Goal: Task Accomplishment & Management: Complete application form

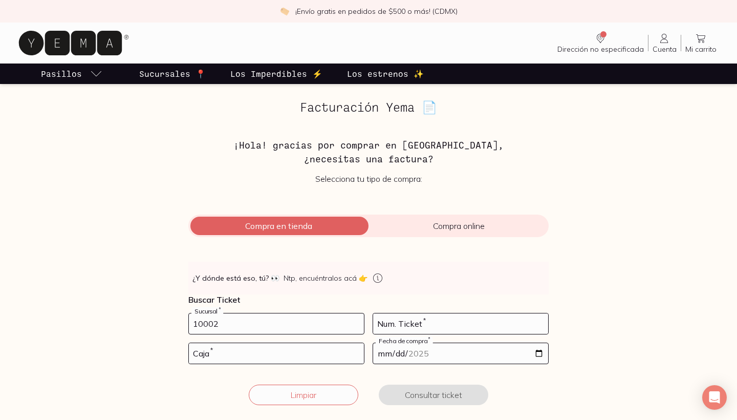
type input "10002"
click at [386, 329] on input "number" at bounding box center [460, 323] width 175 height 20
type input "93"
click at [345, 352] on input "number" at bounding box center [276, 353] width 175 height 20
type input "01"
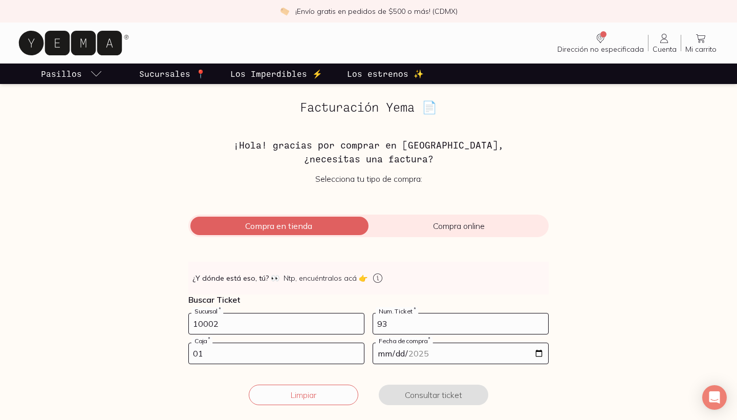
click at [465, 356] on input "date" at bounding box center [460, 353] width 175 height 20
type input "[DATE]"
click at [524, 382] on form "10002 Sucursal * 93 Num. Ticket * 01 Caja * [DATE] Fecha de compra * Limpiar Co…" at bounding box center [368, 365] width 360 height 104
click at [451, 394] on button "Consultar ticket" at bounding box center [434, 394] width 110 height 20
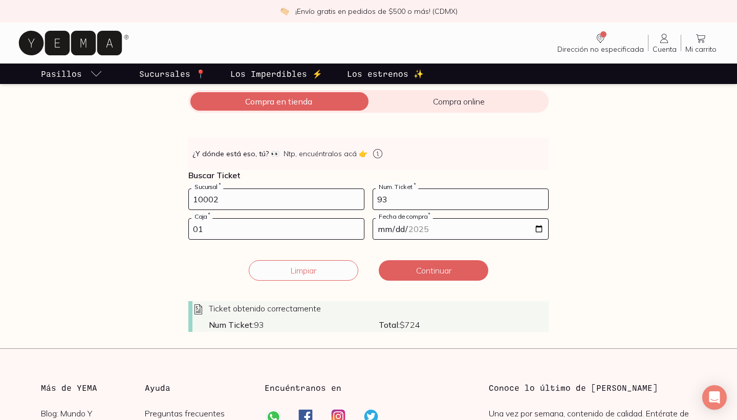
scroll to position [127, 0]
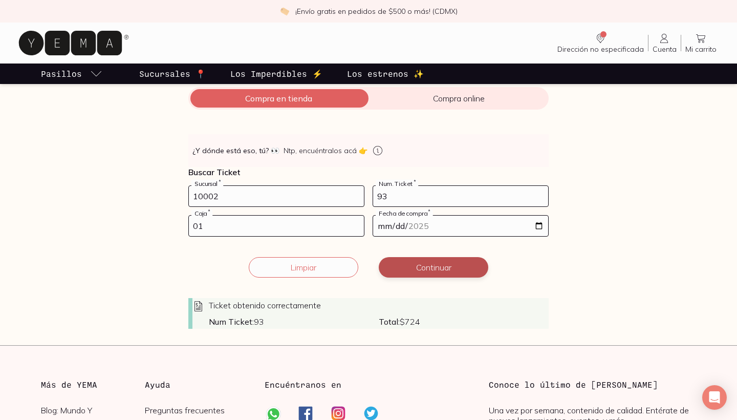
click at [443, 269] on button "Continuar" at bounding box center [434, 267] width 110 height 20
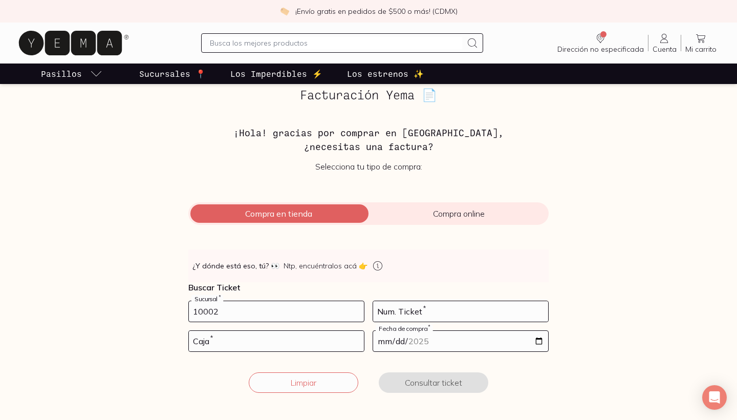
type input "10002"
click at [401, 317] on input "number" at bounding box center [460, 311] width 175 height 20
type input "93"
click at [327, 337] on input "number" at bounding box center [276, 341] width 175 height 20
type input "01"
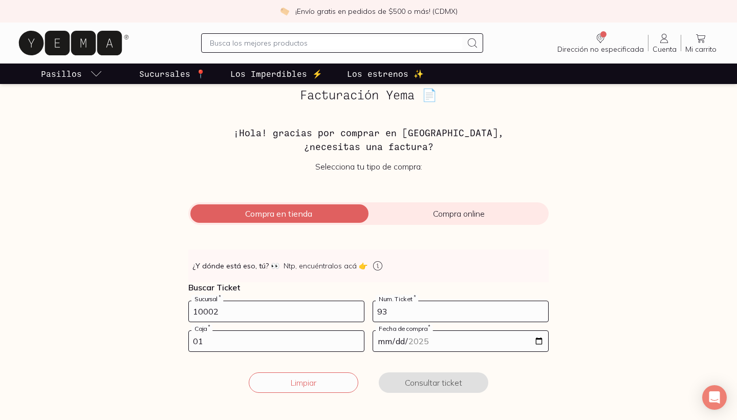
click at [383, 340] on input "date" at bounding box center [460, 341] width 175 height 20
type input "[DATE]"
click at [463, 386] on button "Consultar ticket" at bounding box center [434, 382] width 110 height 20
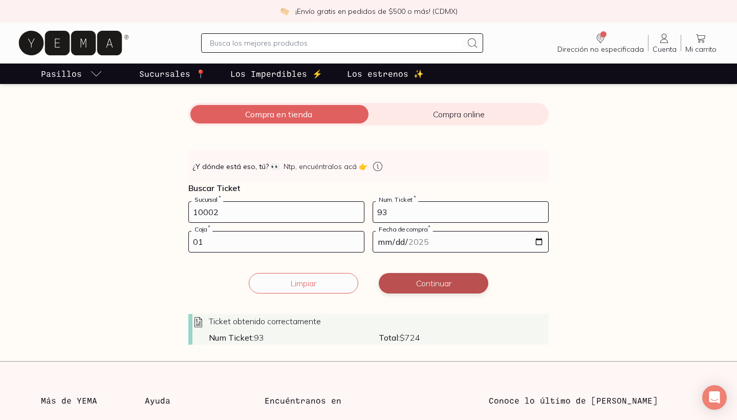
scroll to position [119, 0]
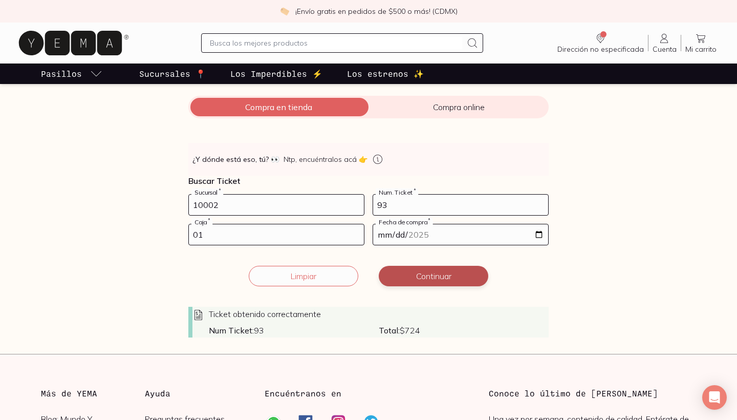
click at [459, 274] on button "Continuar" at bounding box center [434, 276] width 110 height 20
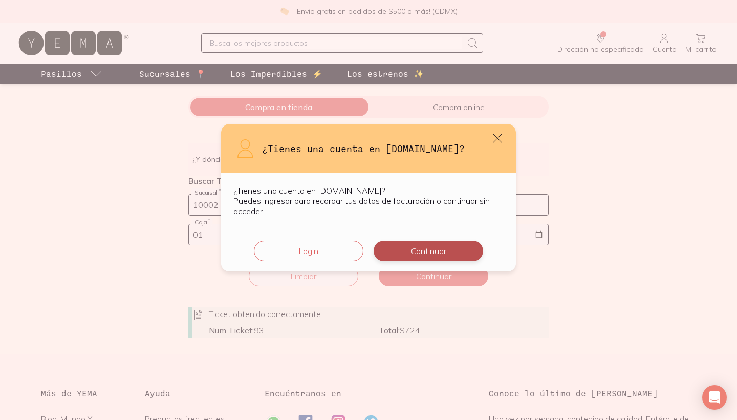
click at [421, 255] on button "Continuar" at bounding box center [429, 251] width 110 height 20
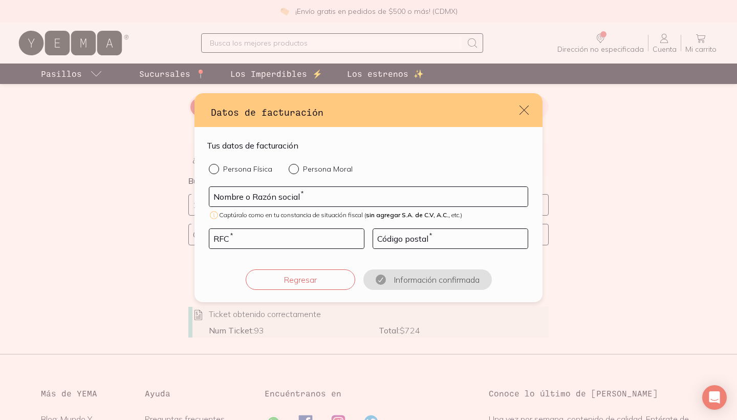
click at [214, 170] on input "Persona Física" at bounding box center [213, 168] width 8 height 8
radio input "true"
type input "ANA CLARA BERGAMO"
type input "BEAN840926UC8"
click at [392, 235] on input "default" at bounding box center [450, 238] width 155 height 19
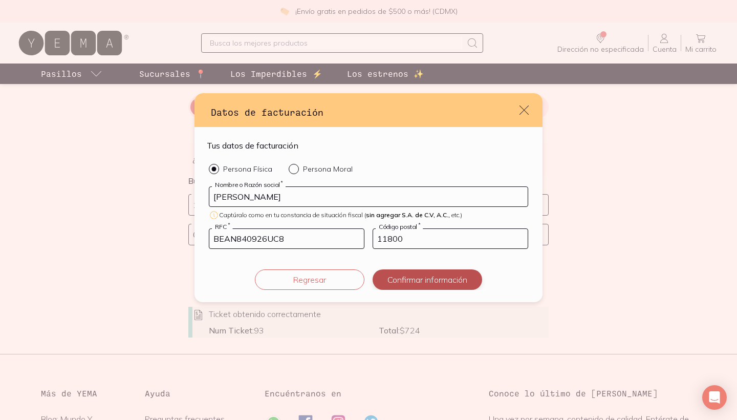
type input "11800"
click at [401, 275] on button "Confirmar información" at bounding box center [428, 279] width 110 height 20
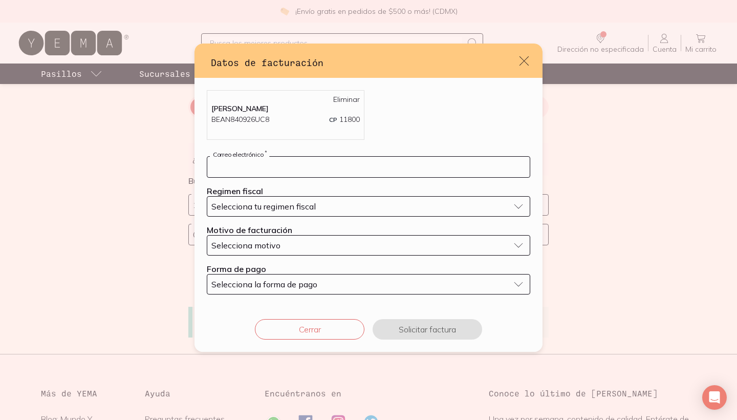
click at [376, 162] on input "default" at bounding box center [368, 167] width 323 height 20
type input "anacbergamo@gmail.com"
click at [373, 211] on button "Selecciona tu regimen fiscal" at bounding box center [369, 206] width 324 height 20
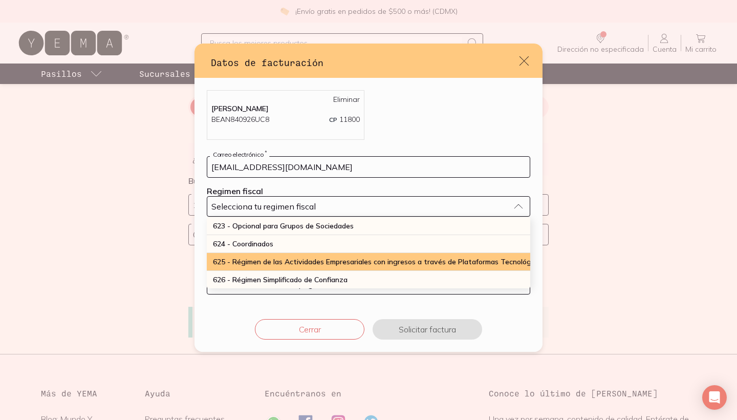
scroll to position [268, 0]
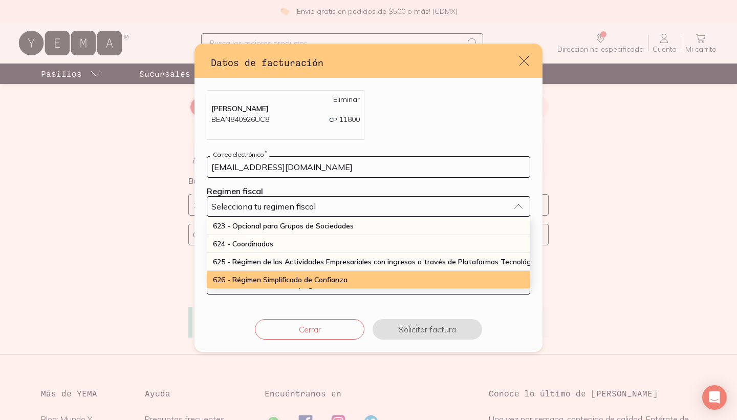
click at [364, 279] on div "626 - Régimen Simplificado de Confianza" at bounding box center [369, 279] width 324 height 17
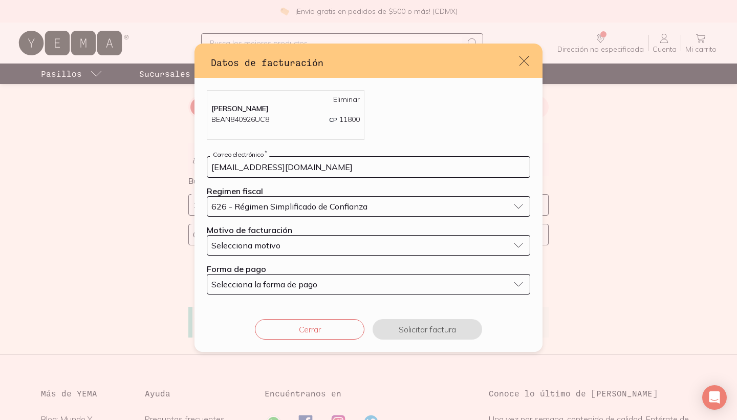
click at [363, 252] on button "Selecciona motivo" at bounding box center [369, 245] width 324 height 20
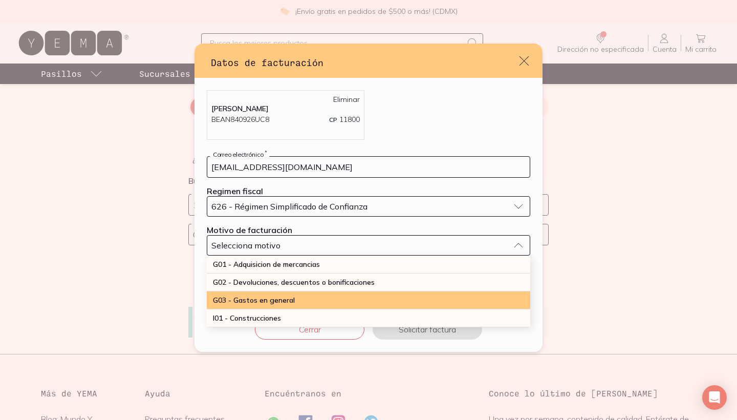
click at [362, 297] on div "G03 - Gastos en general" at bounding box center [369, 300] width 324 height 18
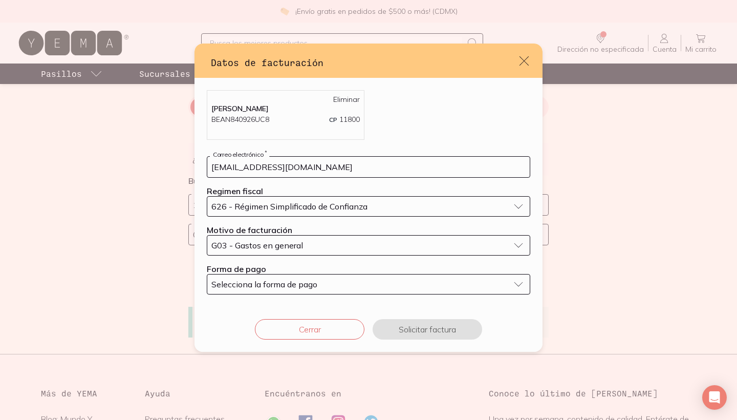
click at [360, 289] on button "Selecciona la forma de pago" at bounding box center [369, 284] width 324 height 20
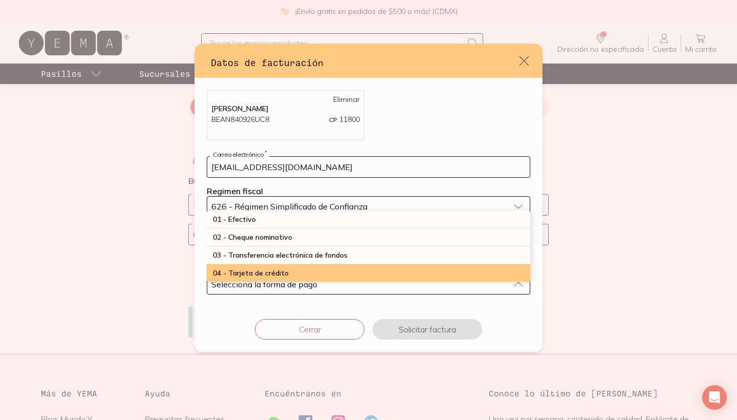
click at [358, 274] on div "04 - Tarjeta de crédito" at bounding box center [369, 273] width 324 height 18
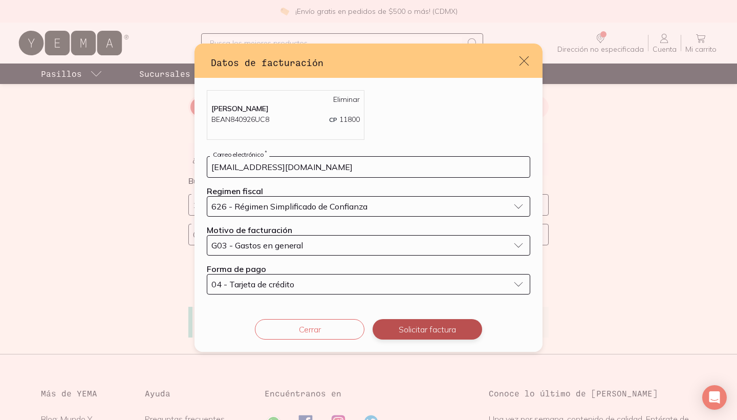
click at [417, 333] on button "Solicitar factura" at bounding box center [428, 329] width 110 height 20
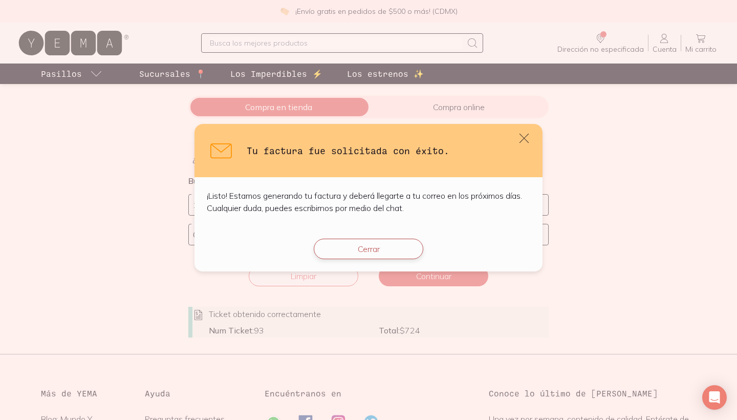
click at [393, 250] on button "Cerrar" at bounding box center [369, 249] width 110 height 20
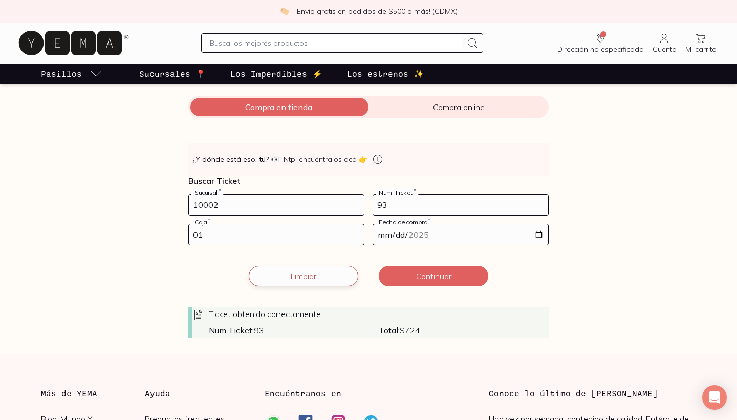
click at [331, 269] on button "Limpiar" at bounding box center [304, 276] width 110 height 20
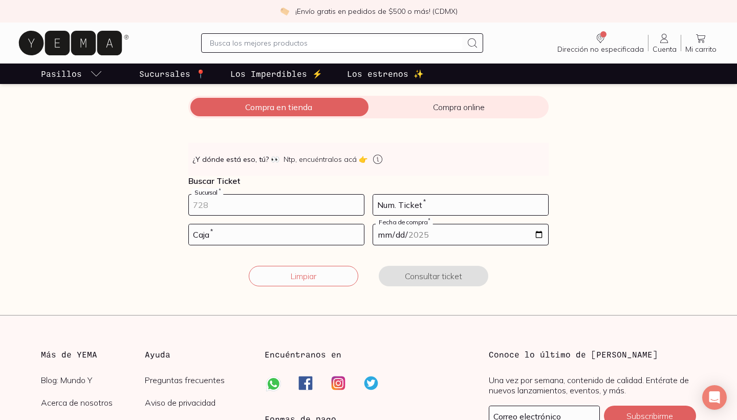
click at [305, 208] on input "number" at bounding box center [276, 205] width 175 height 20
type input "10002"
click at [429, 208] on input "number" at bounding box center [460, 205] width 175 height 20
type input "140"
click at [345, 238] on input "number" at bounding box center [276, 234] width 175 height 20
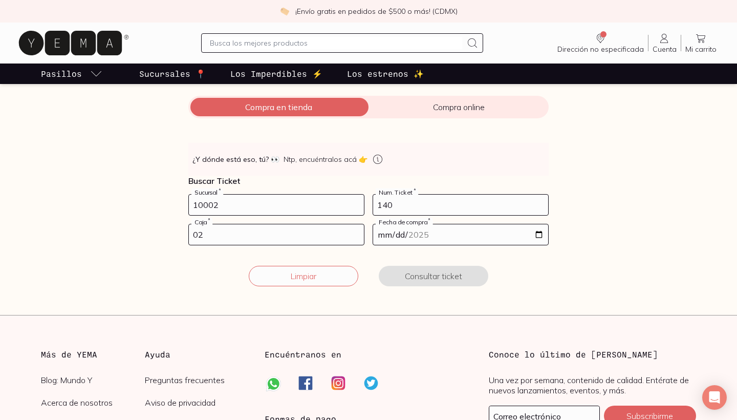
type input "02"
click at [419, 233] on input "date" at bounding box center [460, 234] width 175 height 20
type input "2025-09-24"
click at [459, 299] on section "Facturación Yema 📄 ¡Hola! gracias por comprar en Yema, ¿necesitas una factura? …" at bounding box center [368, 140] width 737 height 350
click at [457, 279] on button "Consultar ticket" at bounding box center [434, 276] width 110 height 20
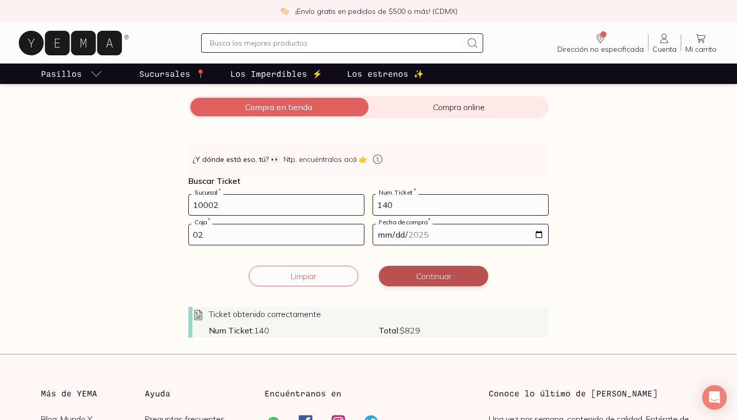
click at [457, 279] on button "Continuar" at bounding box center [434, 276] width 110 height 20
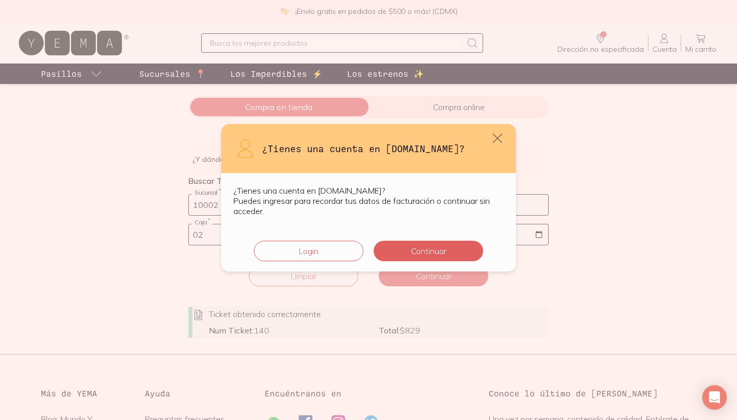
click at [453, 238] on div "Login Continuar" at bounding box center [368, 249] width 295 height 43
click at [451, 253] on button "Continuar" at bounding box center [429, 251] width 110 height 20
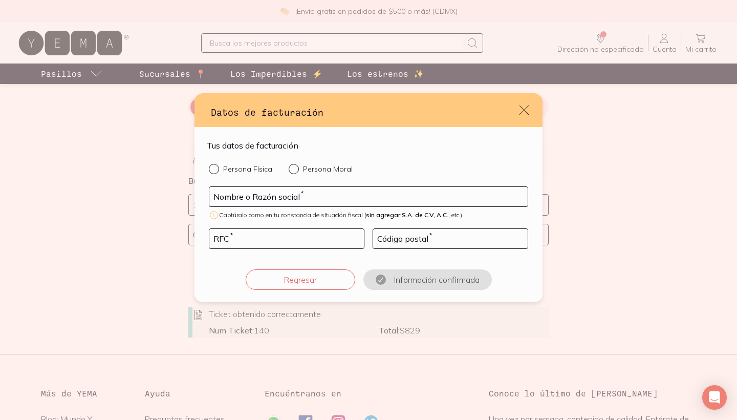
click at [217, 167] on input "Persona Física" at bounding box center [213, 168] width 8 height 8
radio input "true"
type input "ANA CLARA BERGAMO"
type input "BEAN840926UC8"
click at [408, 238] on input "default" at bounding box center [450, 238] width 155 height 19
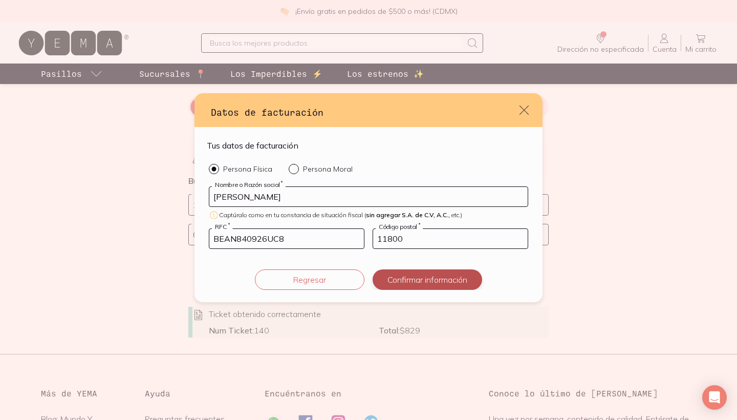
type input "11800"
click at [419, 279] on button "Confirmar información" at bounding box center [428, 279] width 110 height 20
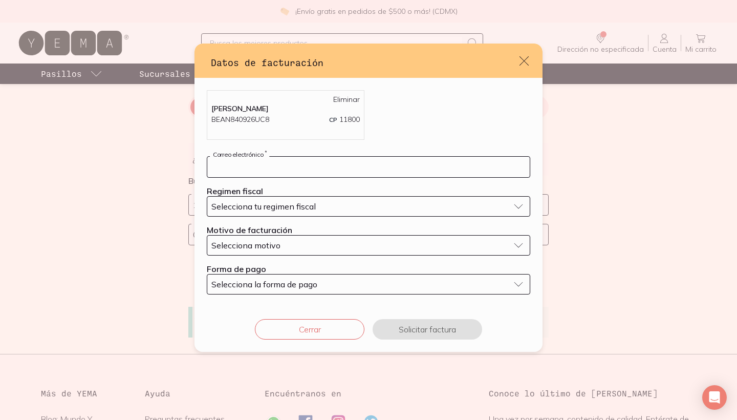
click at [373, 169] on input "default" at bounding box center [368, 167] width 323 height 20
type input "anacbergamo@gmail.com"
click at [368, 208] on div "Selecciona tu regimen fiscal" at bounding box center [360, 206] width 298 height 10
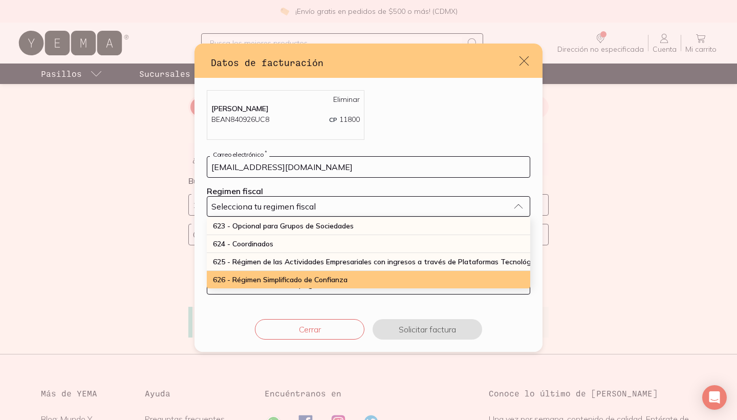
click at [366, 283] on div "626 - Régimen Simplificado de Confianza" at bounding box center [369, 279] width 324 height 17
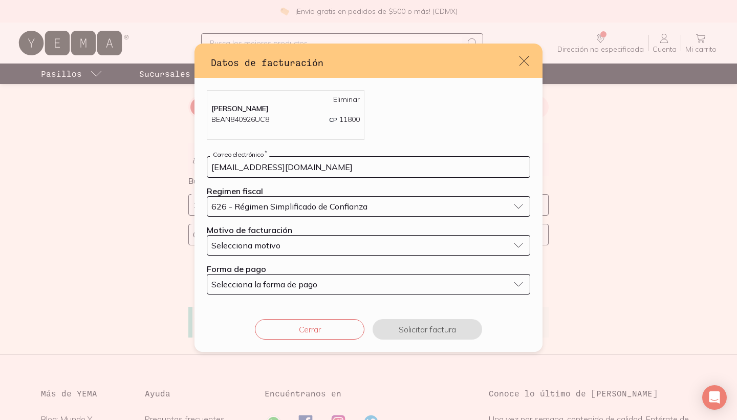
click at [355, 249] on div "Selecciona motivo" at bounding box center [360, 245] width 298 height 10
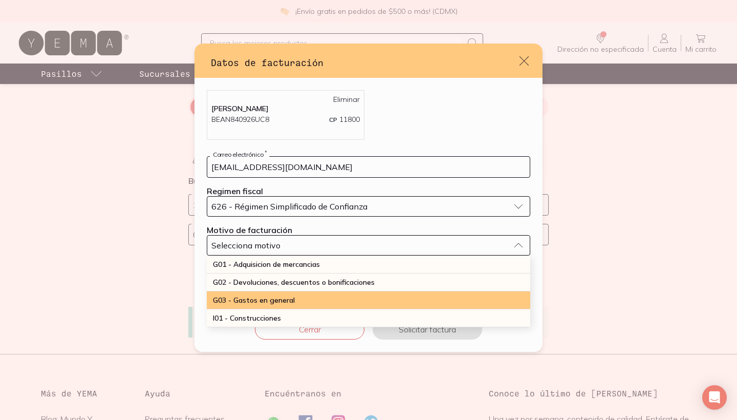
click at [354, 300] on div "G03 - Gastos en general" at bounding box center [369, 300] width 324 height 18
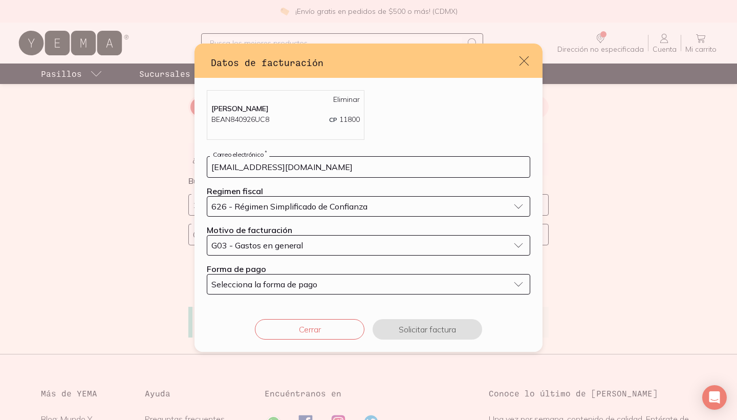
click at [349, 284] on div "Selecciona la forma de pago" at bounding box center [360, 284] width 298 height 10
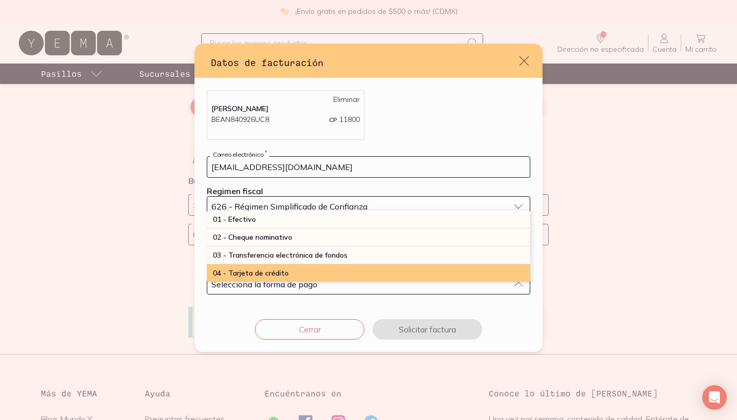
click at [345, 273] on div "04 - Tarjeta de crédito" at bounding box center [369, 273] width 324 height 18
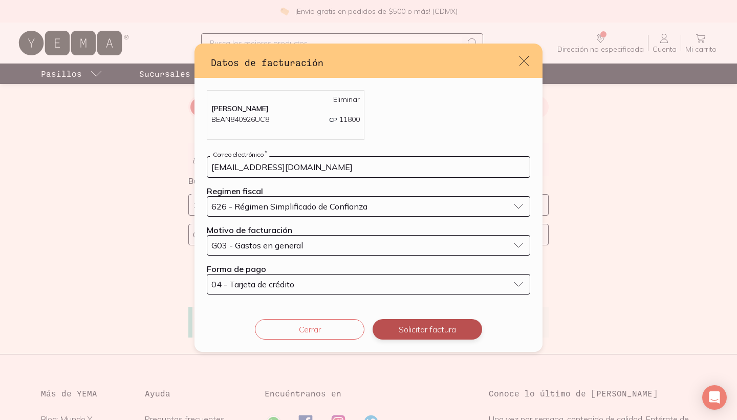
click at [419, 328] on button "Solicitar factura" at bounding box center [428, 329] width 110 height 20
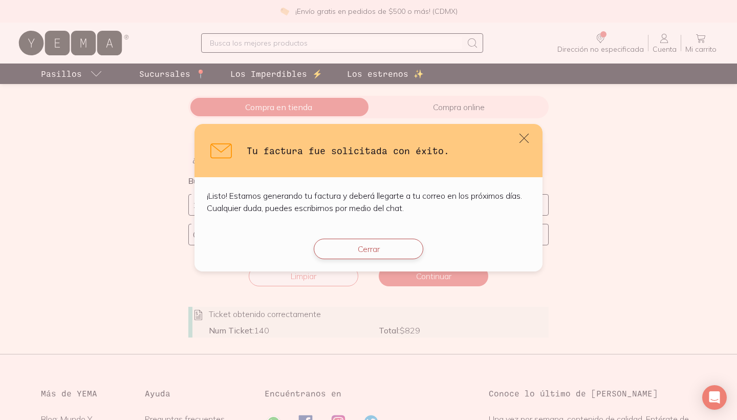
click at [404, 257] on button "Cerrar" at bounding box center [369, 249] width 110 height 20
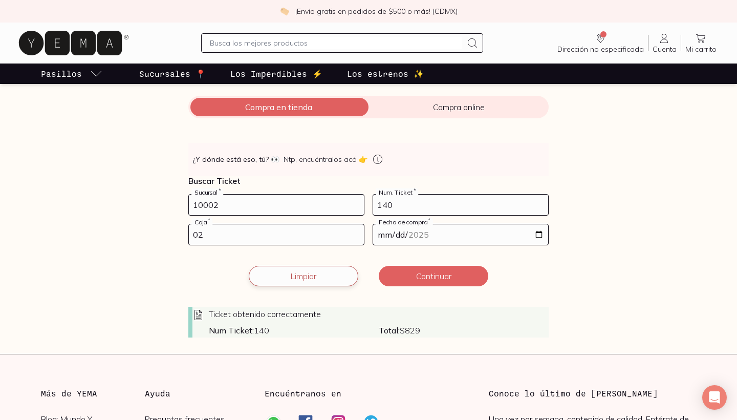
click at [314, 275] on button "Limpiar" at bounding box center [304, 276] width 110 height 20
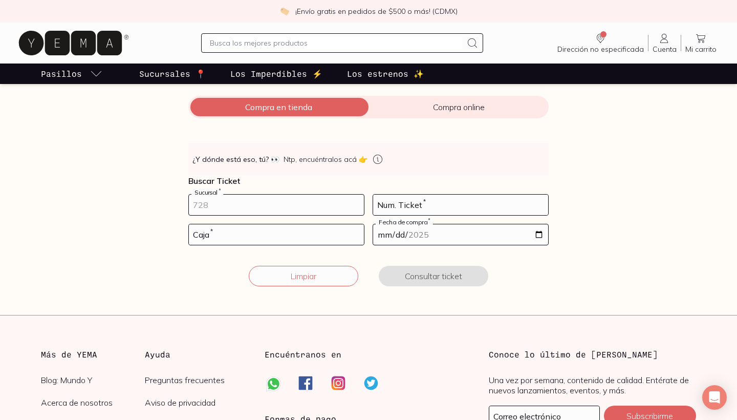
click at [295, 208] on input "number" at bounding box center [276, 205] width 175 height 20
type input "10002"
click at [430, 204] on input "number" at bounding box center [460, 205] width 175 height 20
type input "50"
click at [357, 234] on input "number" at bounding box center [276, 234] width 175 height 20
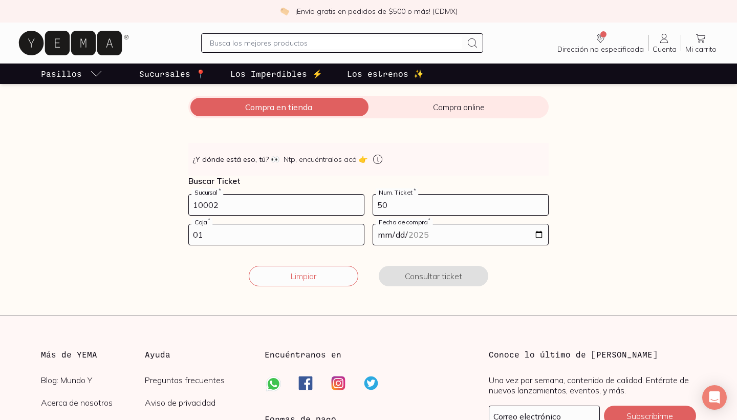
type input "01"
click at [386, 237] on input "date" at bounding box center [460, 234] width 175 height 20
type input "2025-09-03"
click at [474, 277] on button "Consultar ticket" at bounding box center [434, 276] width 110 height 20
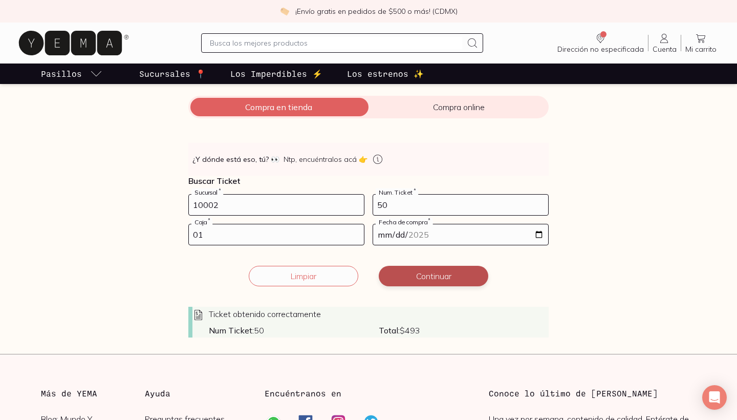
click at [474, 277] on button "Continuar" at bounding box center [434, 276] width 110 height 20
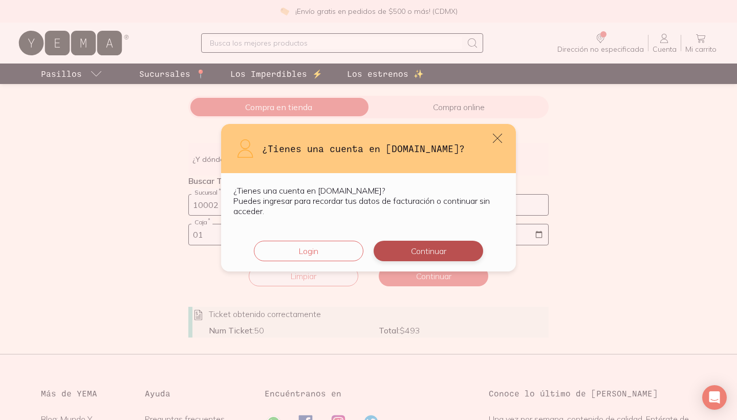
click at [462, 249] on button "Continuar" at bounding box center [429, 251] width 110 height 20
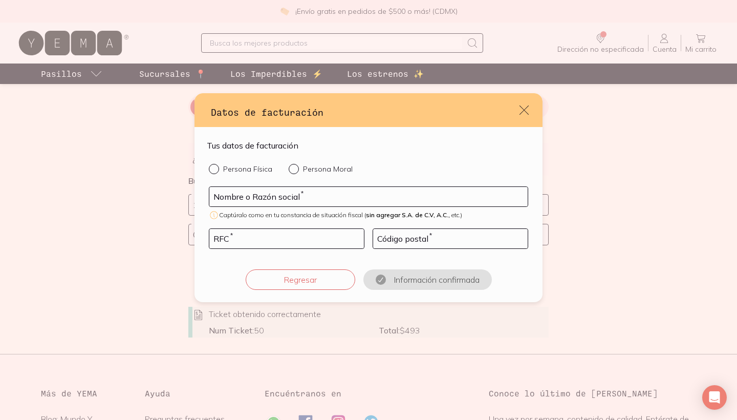
click at [210, 173] on div "default" at bounding box center [216, 169] width 14 height 10
click at [210, 172] on input "Persona Física" at bounding box center [213, 168] width 8 height 8
radio input "true"
type input "ANA CLARA BERGAMO"
type input "BEAN840926UC8"
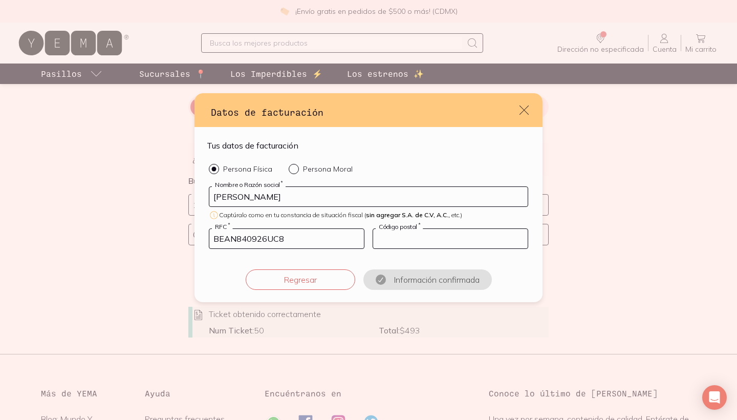
click at [398, 234] on input "default" at bounding box center [450, 238] width 155 height 19
type input "11800"
click at [414, 280] on button "Confirmar información" at bounding box center [428, 279] width 110 height 20
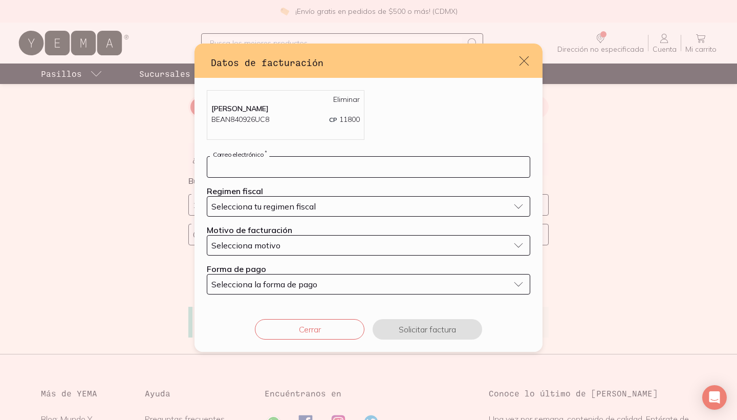
click at [388, 169] on input "default" at bounding box center [368, 167] width 323 height 20
type input "anacbergamo@gmail.com"
click at [384, 208] on div "Selecciona tu regimen fiscal" at bounding box center [360, 206] width 298 height 10
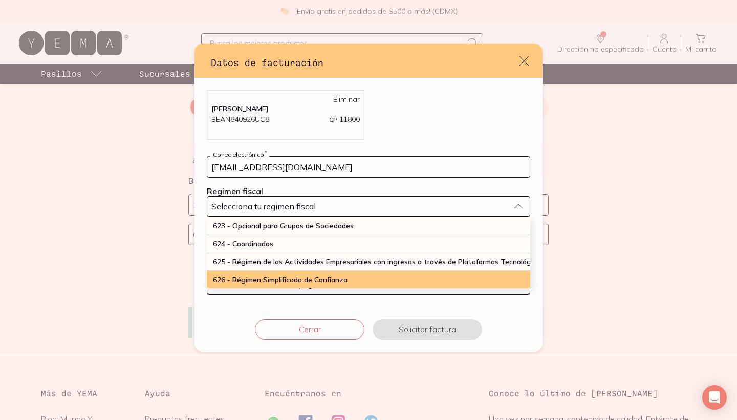
click at [372, 277] on div "626 - Régimen Simplificado de Confianza" at bounding box center [369, 279] width 324 height 17
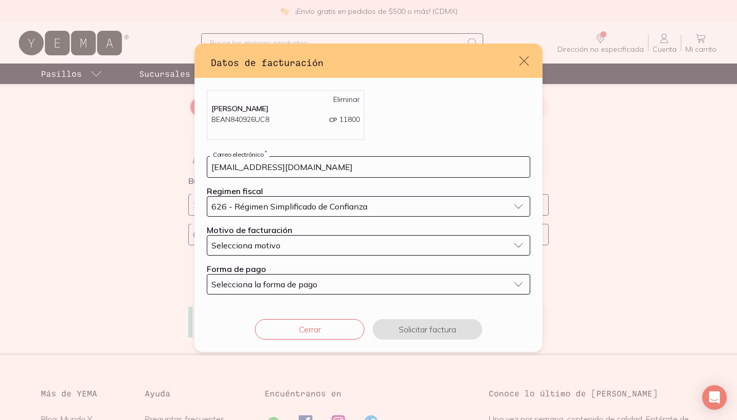
click at [363, 246] on div "Selecciona motivo" at bounding box center [360, 245] width 298 height 10
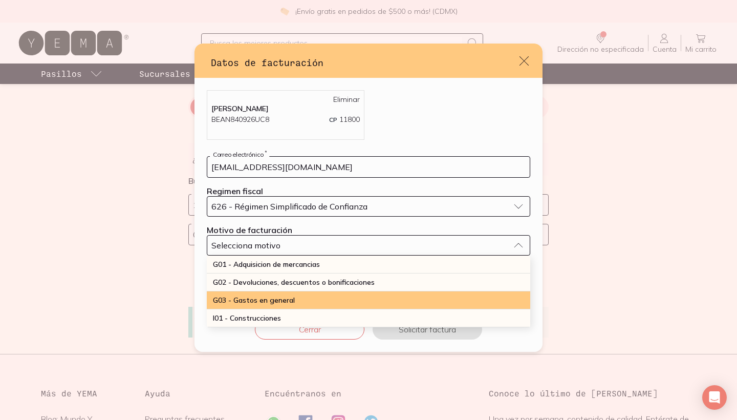
click at [362, 298] on div "G03 - Gastos en general" at bounding box center [369, 300] width 324 height 18
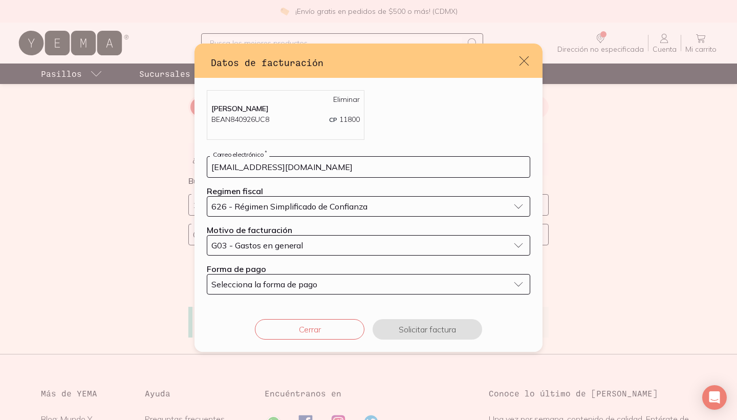
click at [357, 288] on div "Selecciona la forma de pago" at bounding box center [360, 284] width 298 height 10
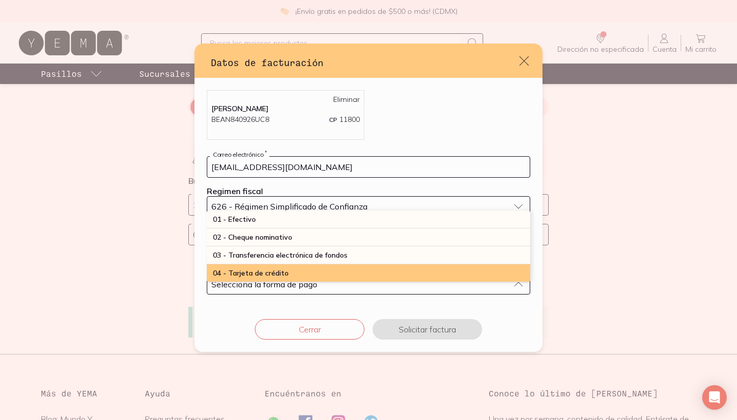
click at [355, 277] on div "04 - Tarjeta de crédito" at bounding box center [369, 273] width 324 height 18
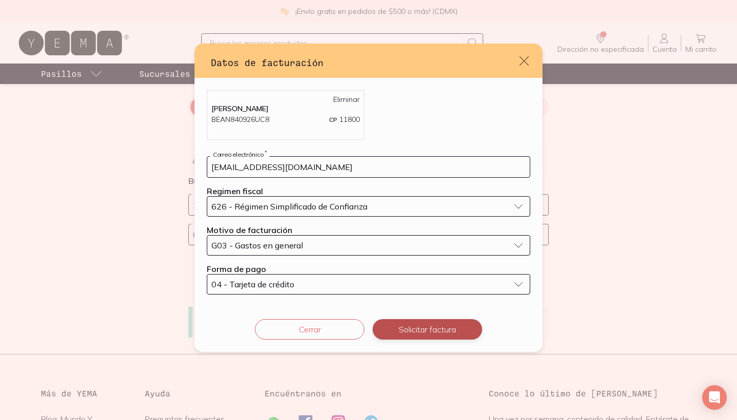
click at [407, 326] on button "Solicitar factura" at bounding box center [428, 329] width 110 height 20
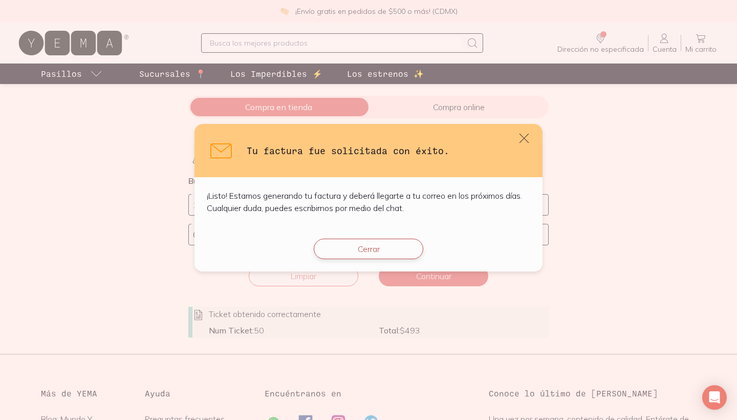
click at [376, 255] on button "Cerrar" at bounding box center [369, 249] width 110 height 20
